Goal: Transaction & Acquisition: Purchase product/service

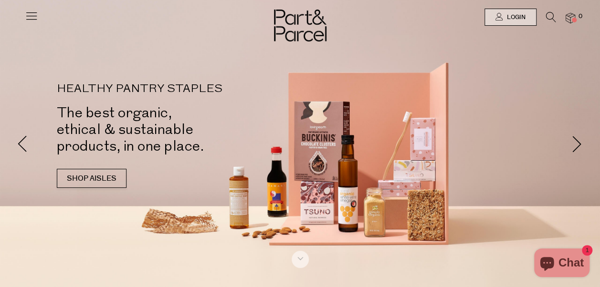
click at [548, 18] on icon at bounding box center [551, 17] width 10 height 11
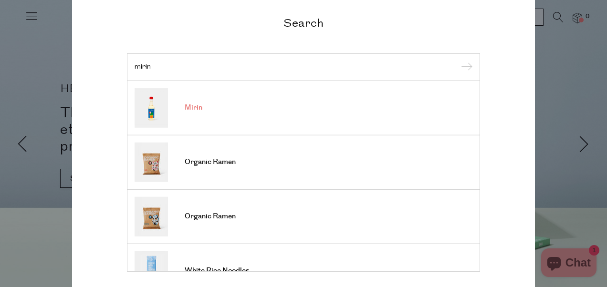
type input "mirin"
click at [295, 116] on link "Mirin" at bounding box center [304, 108] width 338 height 40
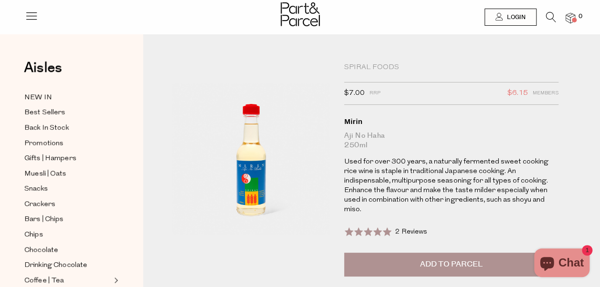
click at [550, 13] on icon at bounding box center [551, 17] width 10 height 11
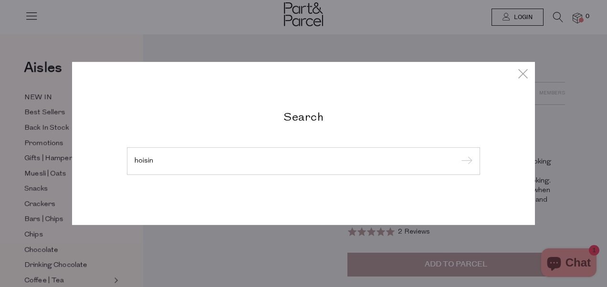
type input "hoisin"
click at [458, 155] on input "submit" at bounding box center [465, 162] width 14 height 14
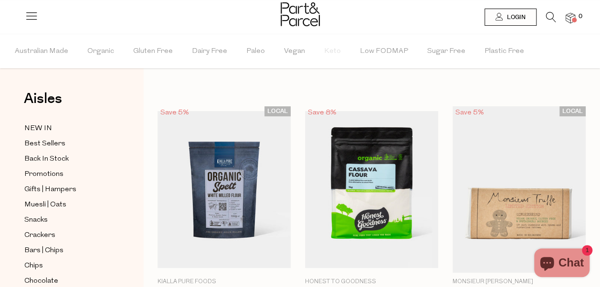
click at [548, 20] on icon at bounding box center [551, 17] width 10 height 11
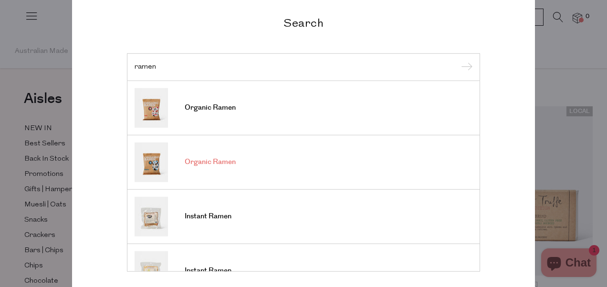
type input "ramen"
click at [240, 167] on link "Organic Ramen" at bounding box center [304, 162] width 338 height 40
